Goal: Task Accomplishment & Management: Manage account settings

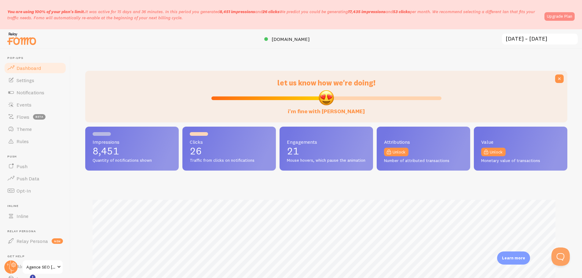
click at [551, 17] on link "Upgrade Plan" at bounding box center [559, 16] width 30 height 9
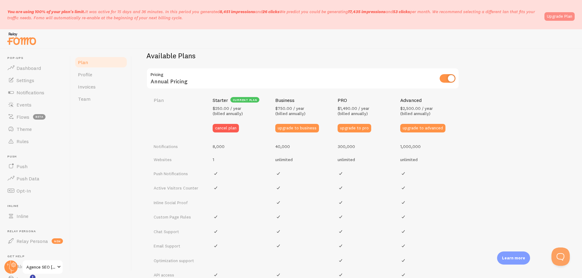
scroll to position [200, 0]
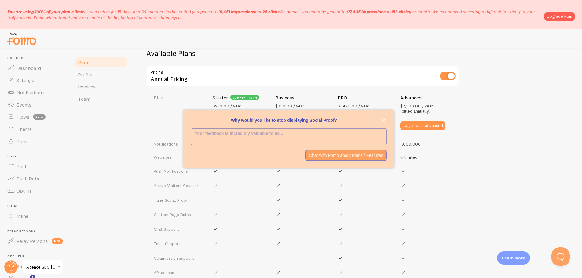
click at [118, 141] on div "Plan Profile Invoices Team" at bounding box center [101, 163] width 61 height 229
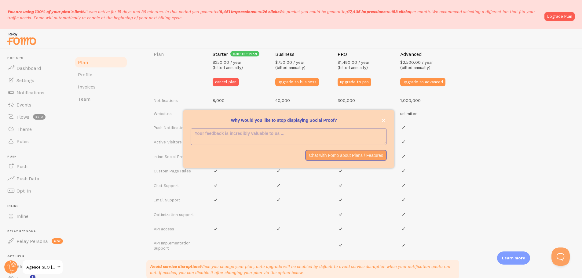
scroll to position [292, 0]
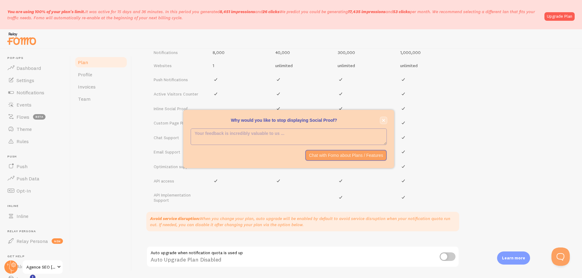
click at [383, 121] on icon "close," at bounding box center [383, 120] width 3 height 3
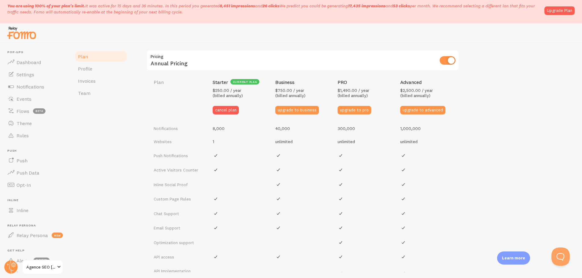
scroll to position [196, 0]
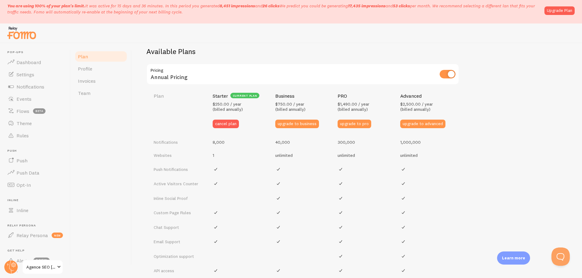
click at [444, 77] on input "checkbox" at bounding box center [448, 74] width 16 height 9
checkbox input "false"
